Goal: Transaction & Acquisition: Book appointment/travel/reservation

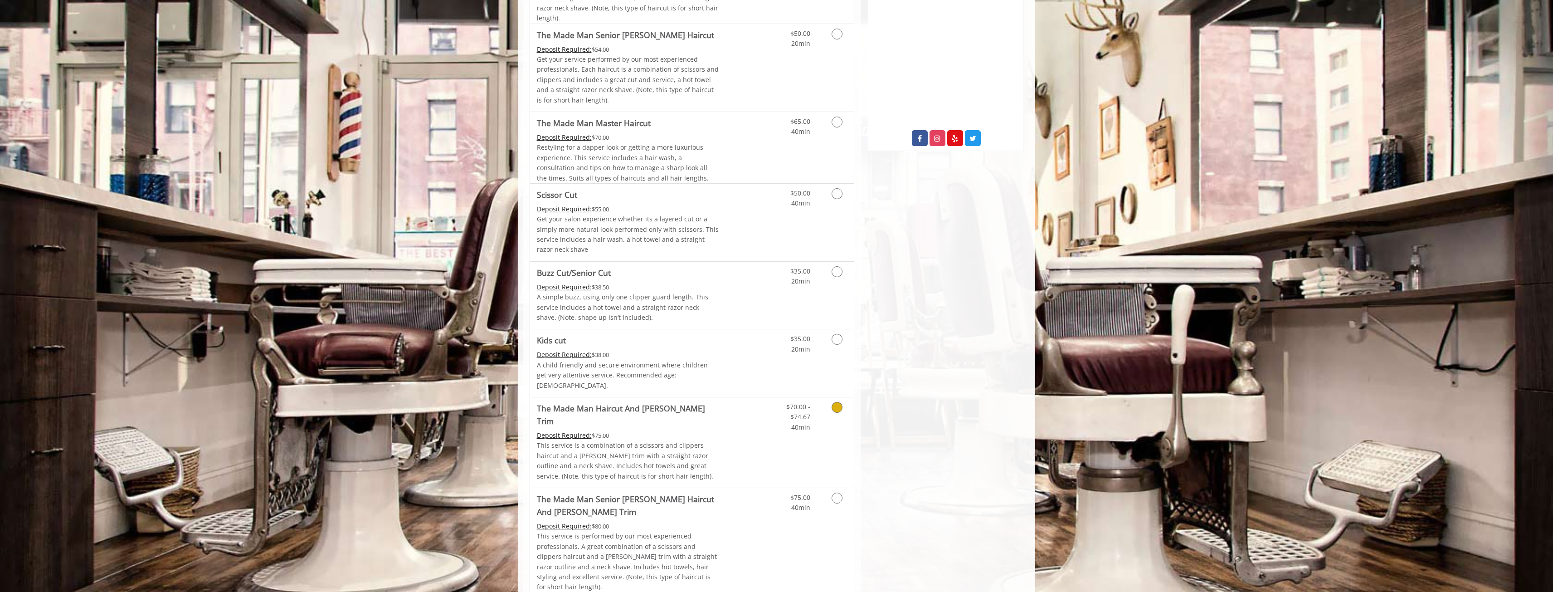
click at [754, 397] on link "Discounted Price" at bounding box center [746, 442] width 54 height 90
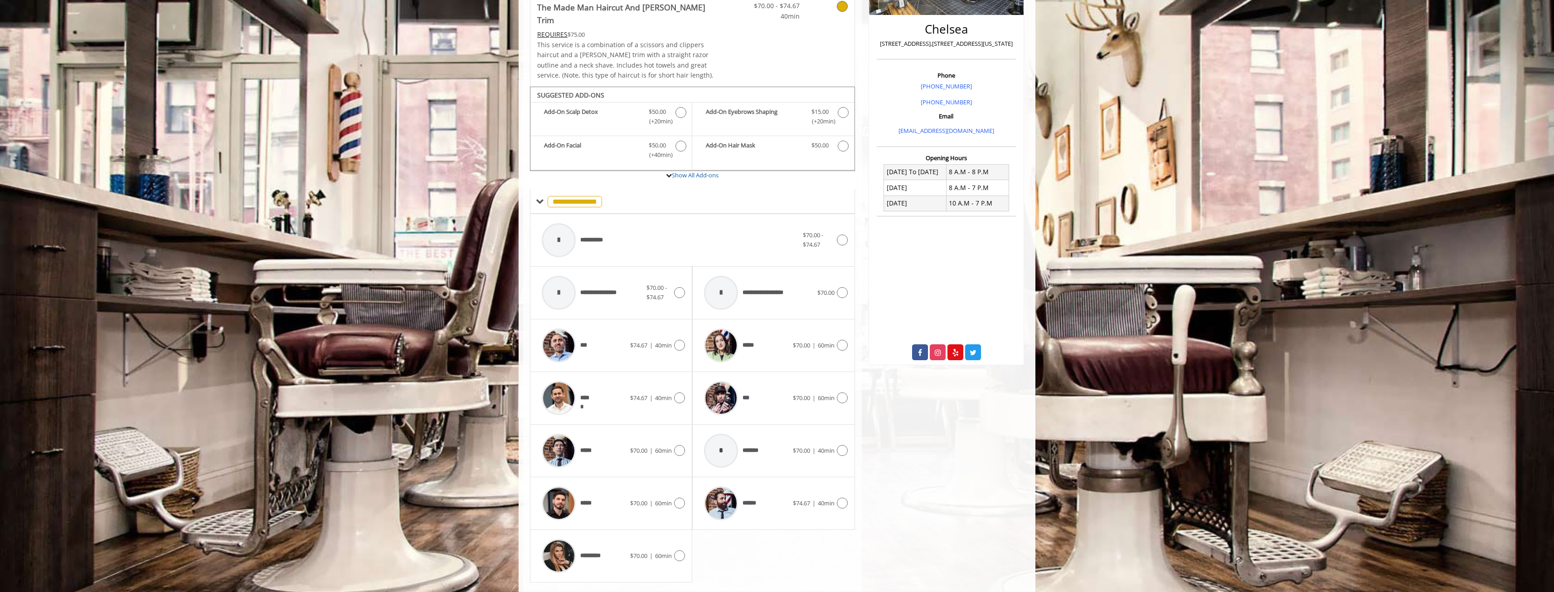
scroll to position [229, 0]
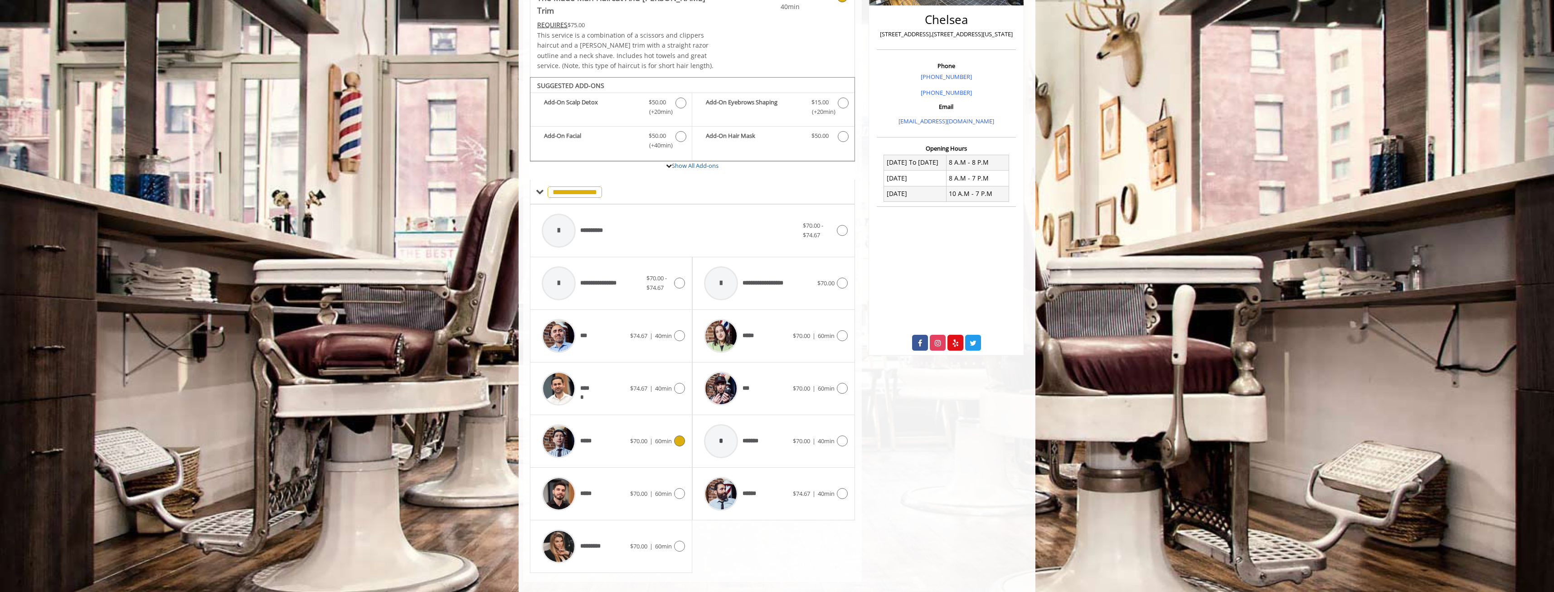
click at [645, 419] on div "***** $70.00 | 60min" at bounding box center [611, 440] width 148 height 43
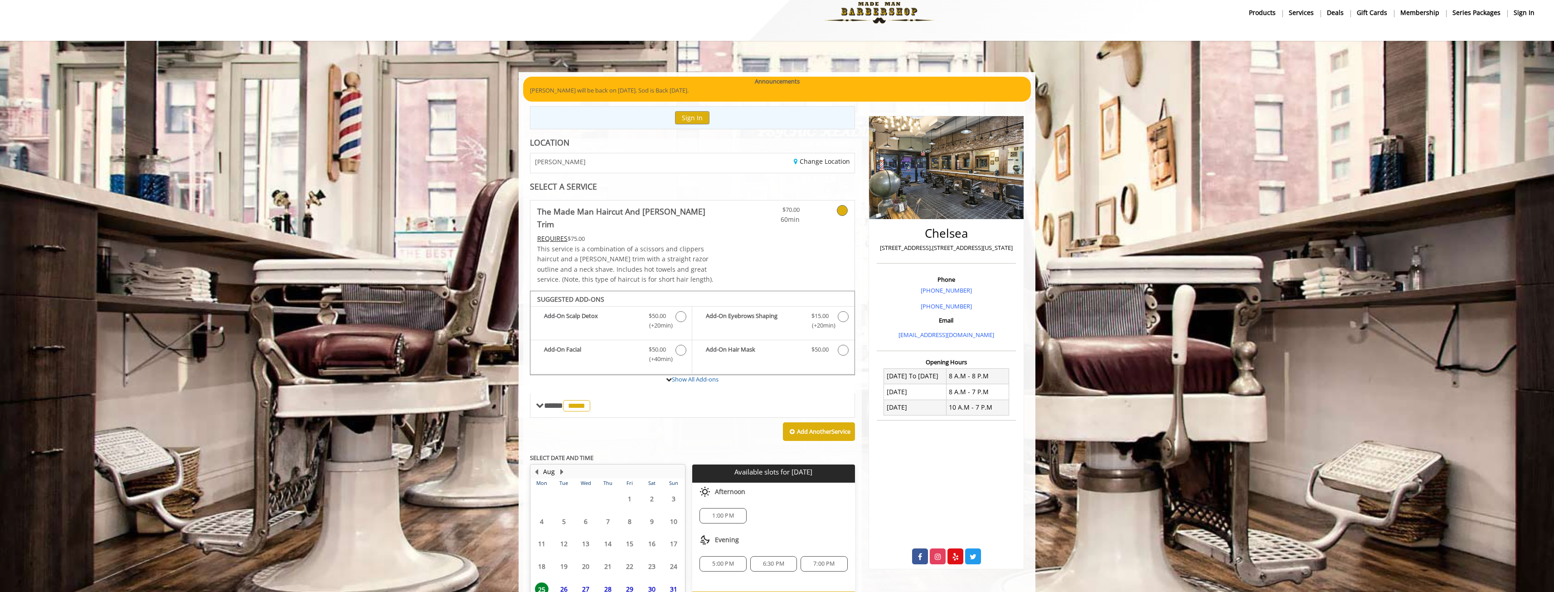
scroll to position [61, 0]
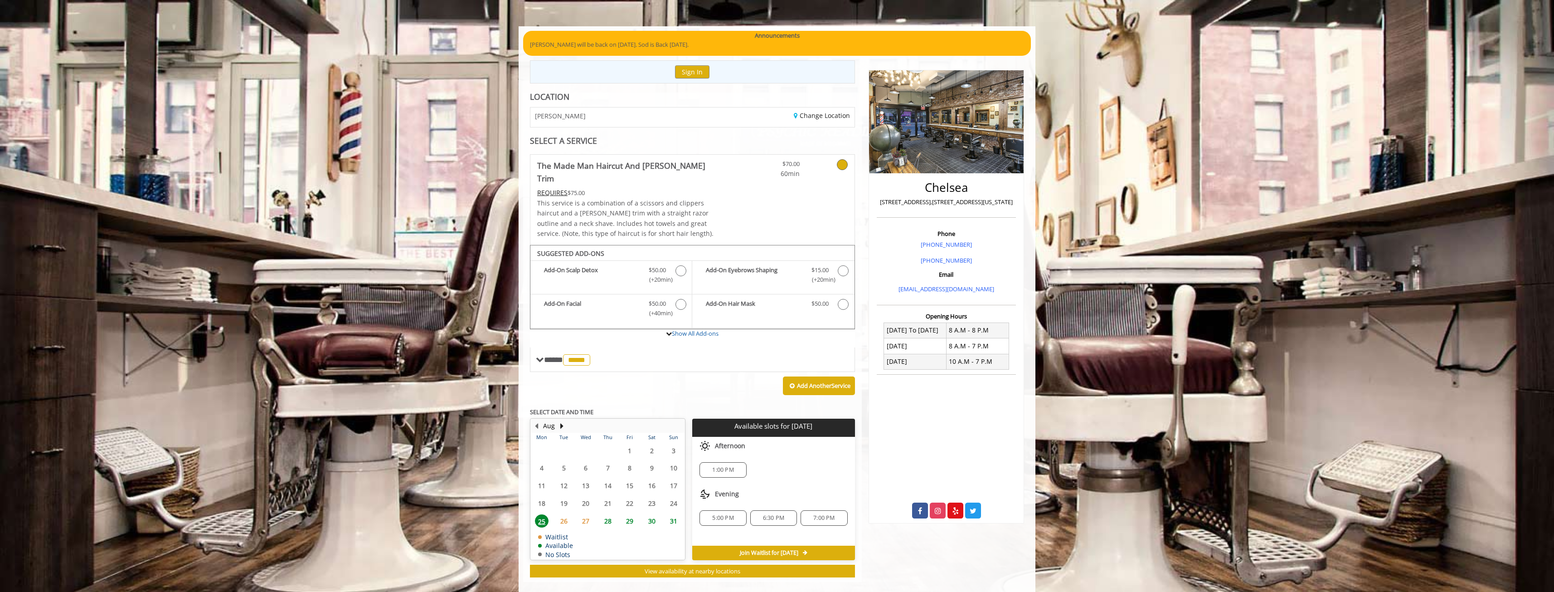
click at [722, 514] on span "5:00 PM" at bounding box center [722, 517] width 21 height 7
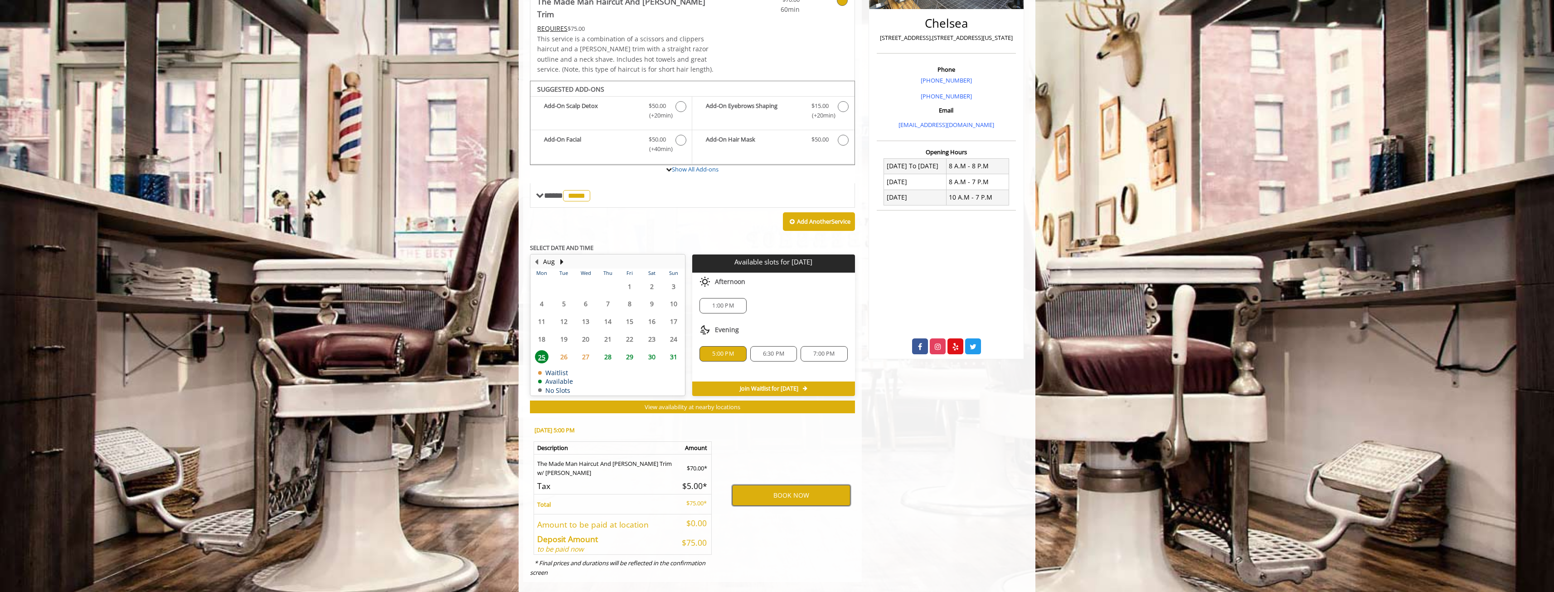
click at [787, 485] on button "BOOK NOW" at bounding box center [791, 495] width 118 height 21
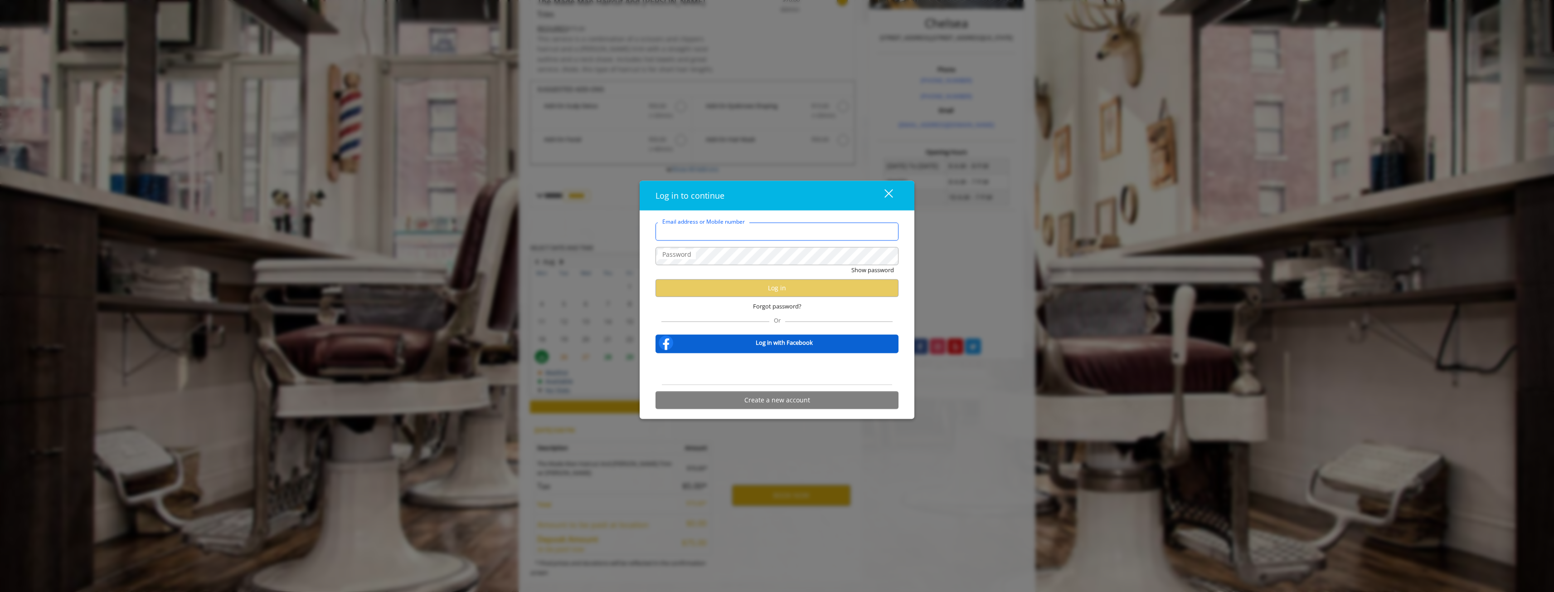
type input "**********"
click at [737, 292] on button "Log in" at bounding box center [777, 288] width 243 height 18
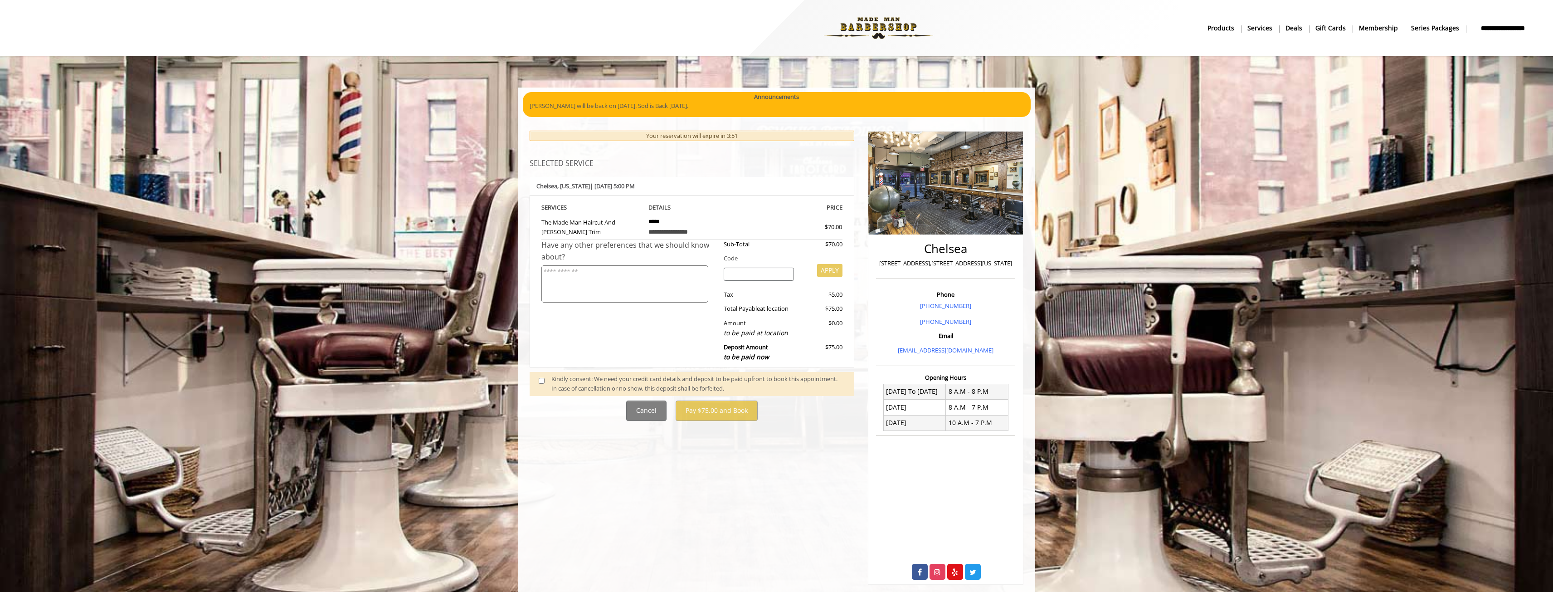
click at [548, 380] on span at bounding box center [545, 383] width 27 height 19
click at [546, 380] on span at bounding box center [545, 383] width 27 height 19
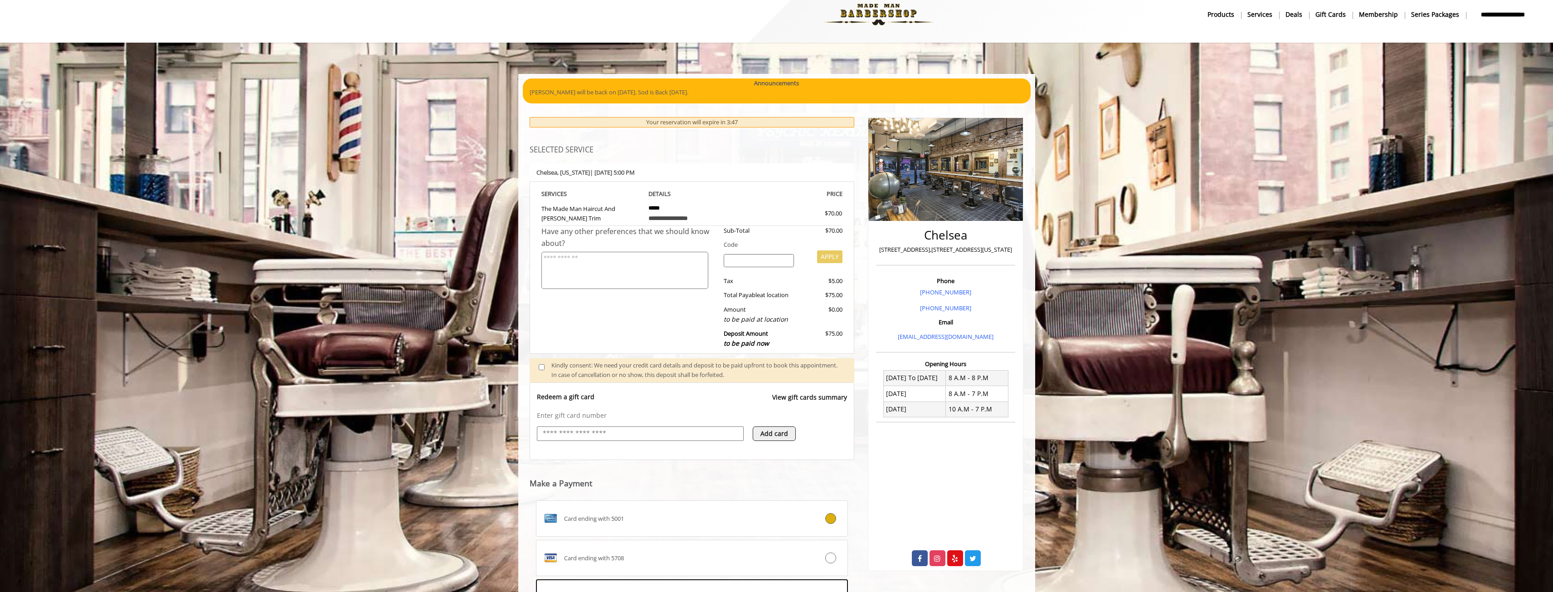
scroll to position [152, 0]
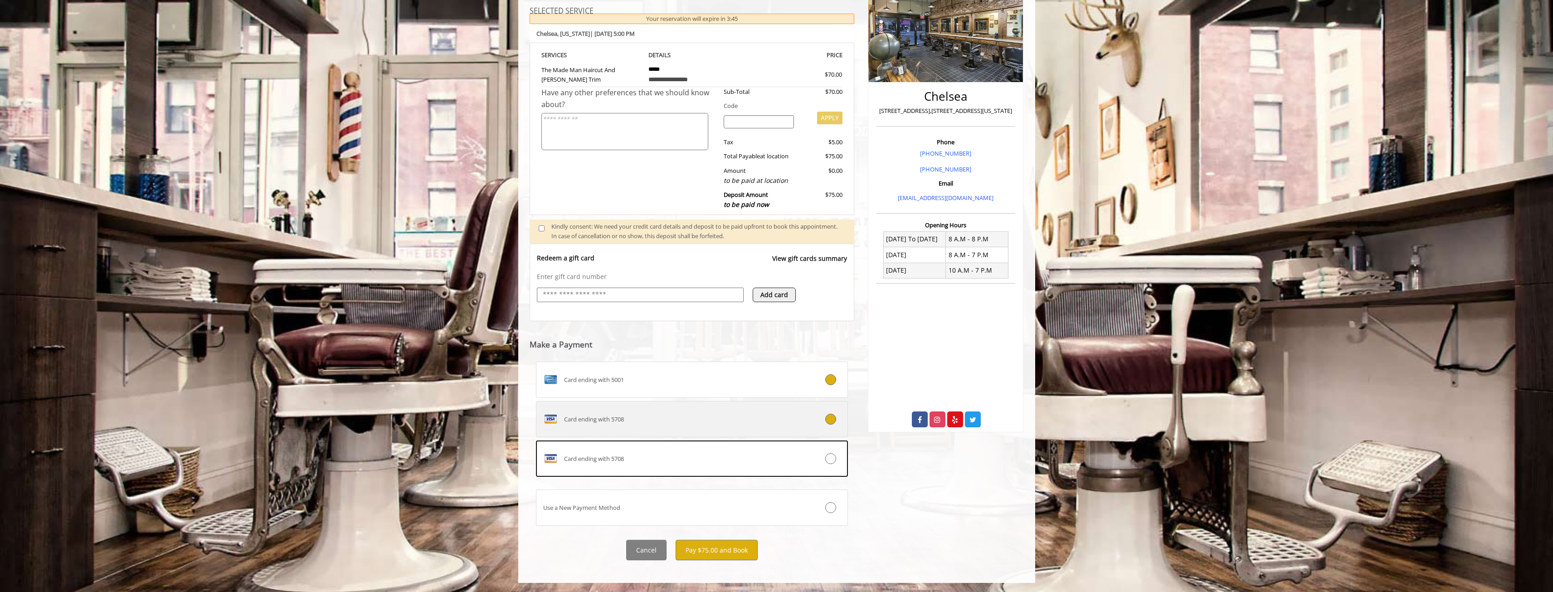
click at [691, 418] on div "Card ending with 5708" at bounding box center [665, 419] width 259 height 15
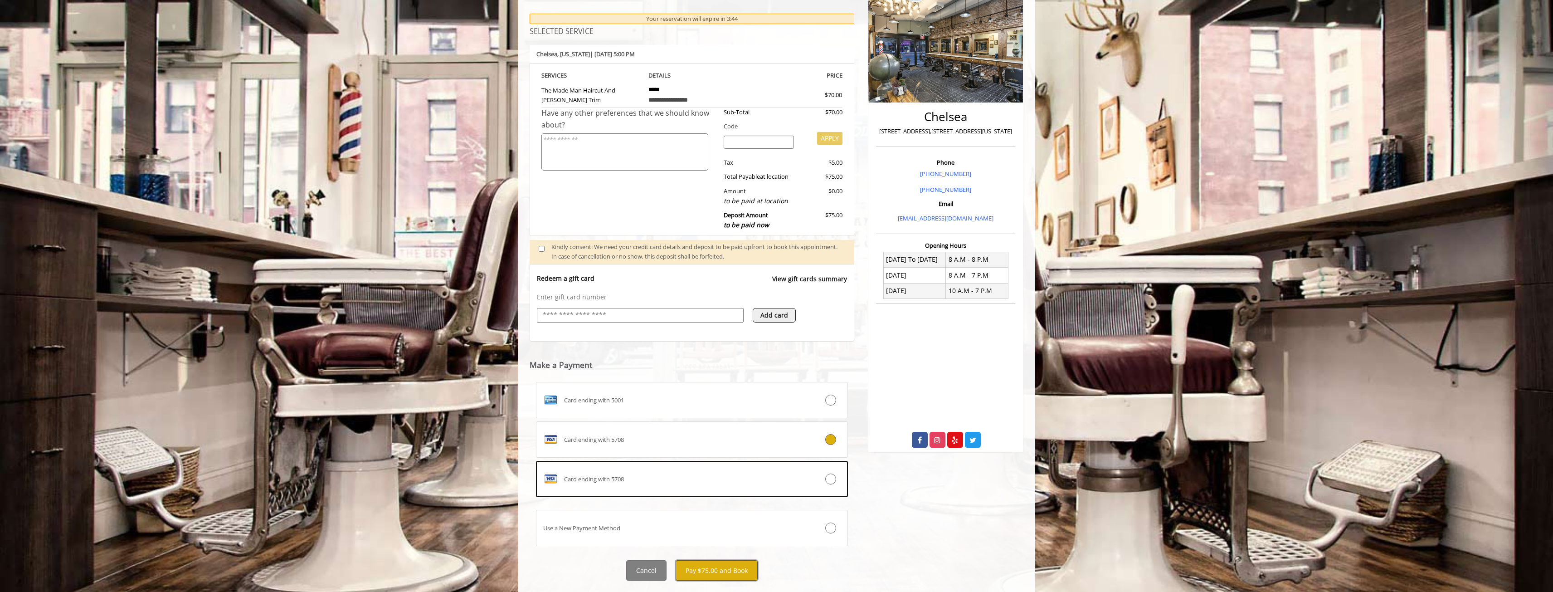
click at [720, 573] on button "Pay $75.00 and Book" at bounding box center [716, 570] width 82 height 20
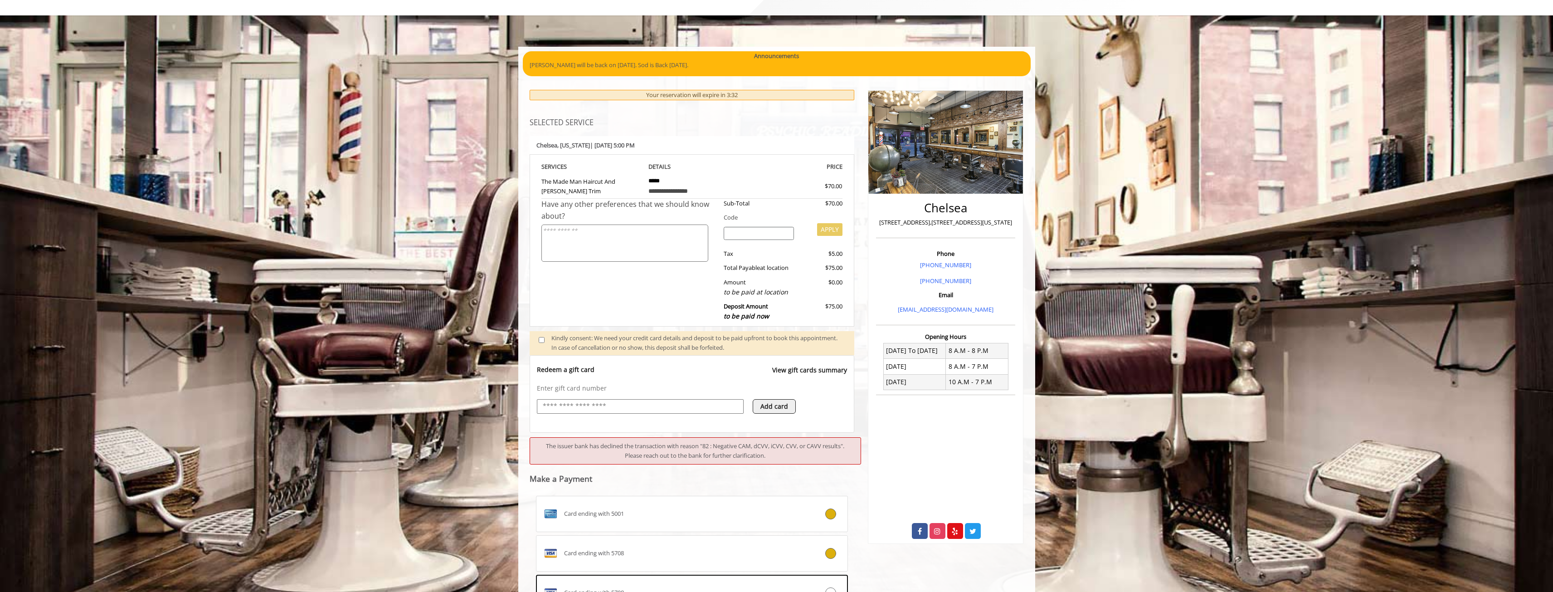
scroll to position [56, 0]
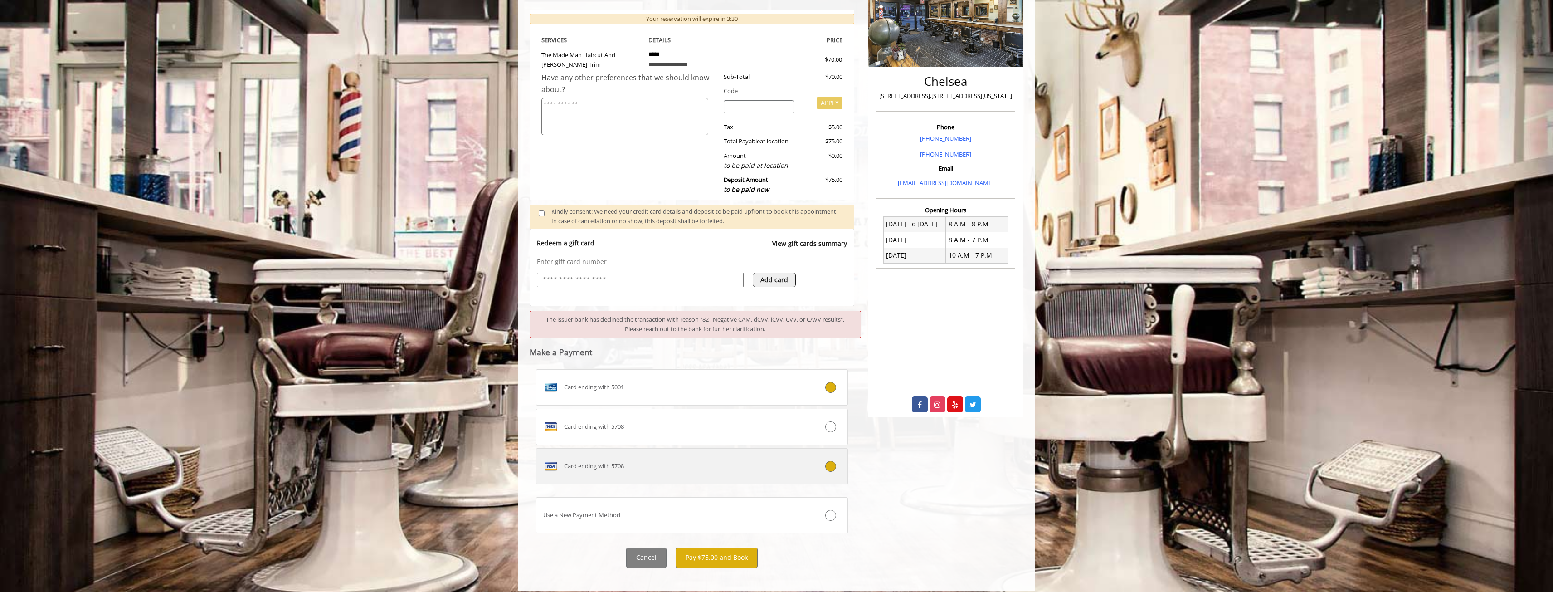
click at [725, 461] on div "Card ending with 5708" at bounding box center [665, 466] width 259 height 15
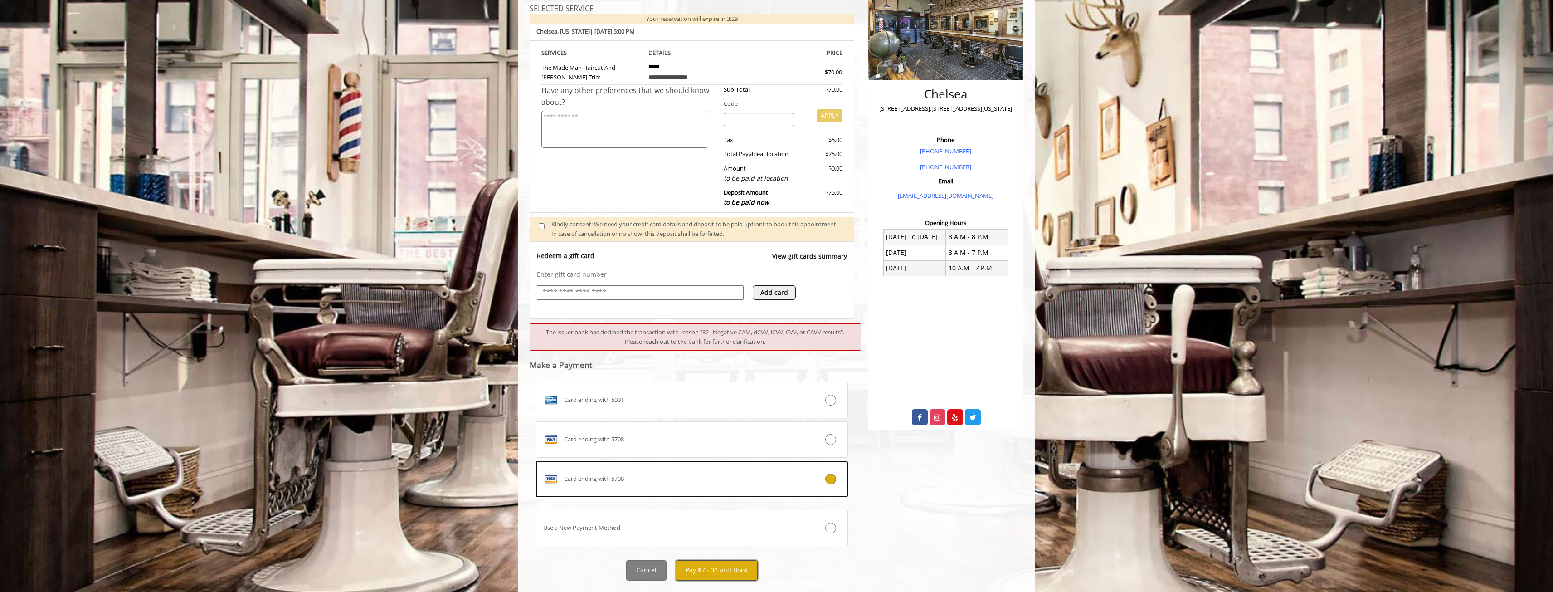
click at [714, 571] on button "Pay $75.00 and Book" at bounding box center [716, 570] width 82 height 20
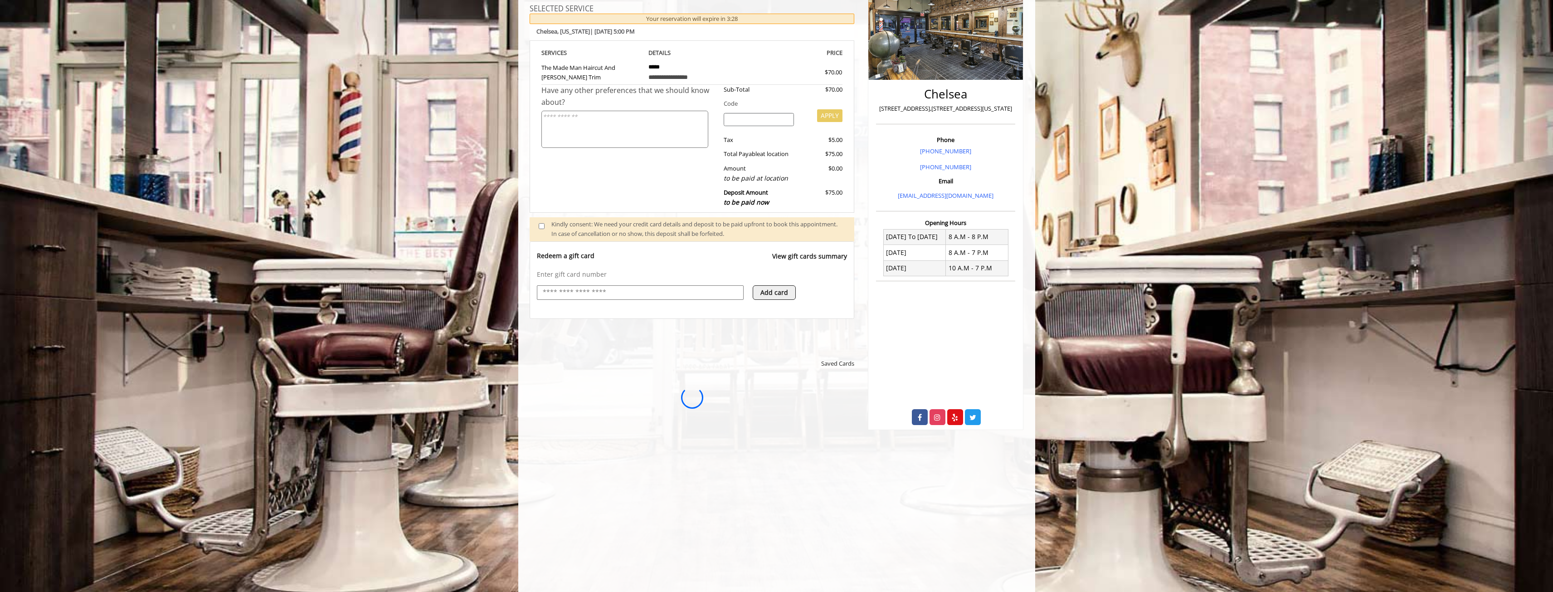
scroll to position [0, 0]
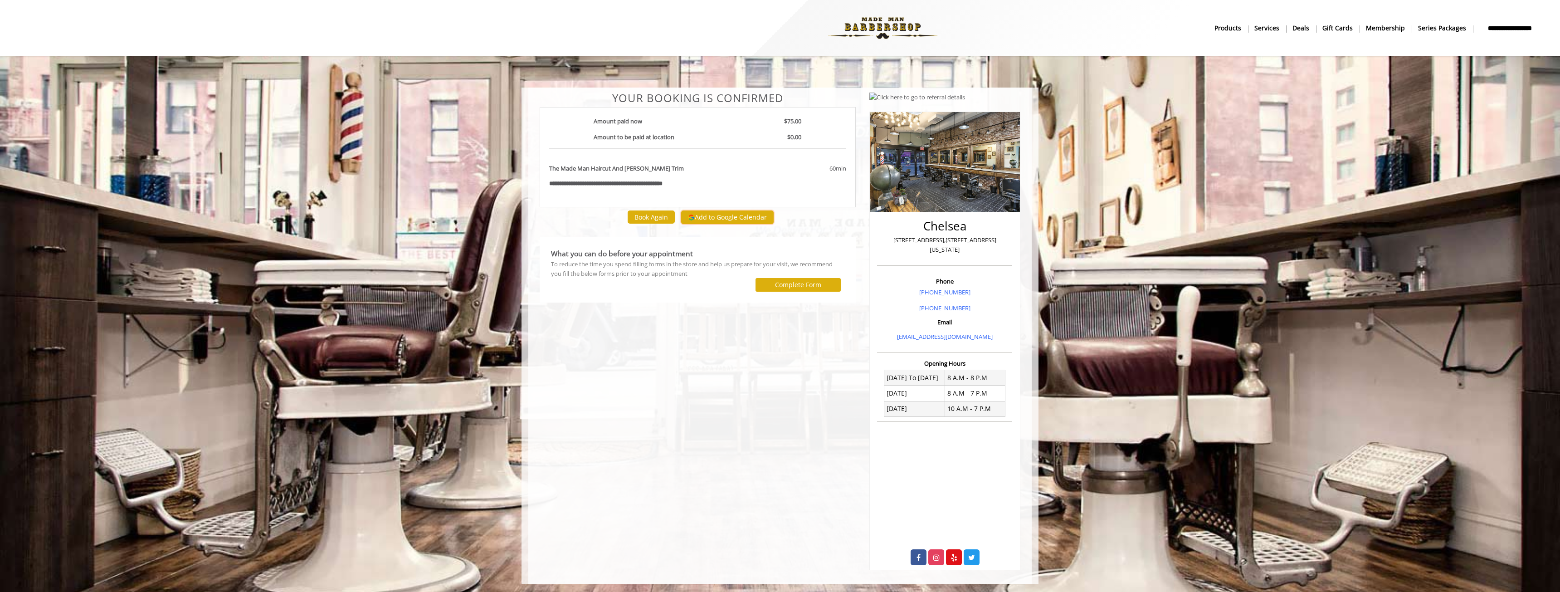
click at [735, 212] on button "Add to Google Calendar" at bounding box center [727, 217] width 92 height 14
